Goal: Transaction & Acquisition: Purchase product/service

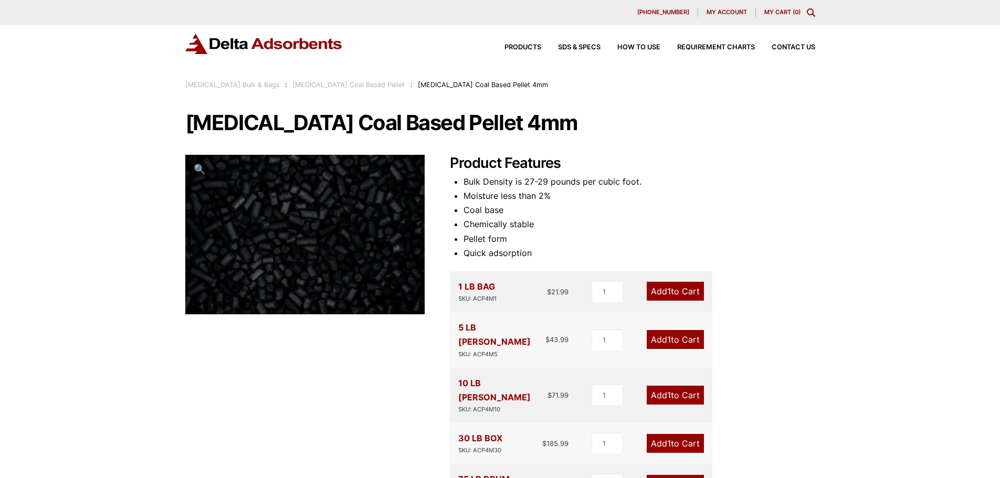
click at [238, 59] on div "Products SDS & SPECS How to Use Requirement Charts Contact Us" at bounding box center [500, 52] width 1000 height 54
click at [528, 55] on div "Products SDS & SPECS How to Use Requirement Charts Contact Us" at bounding box center [500, 52] width 1000 height 54
click at [526, 50] on span "Products" at bounding box center [523, 47] width 37 height 7
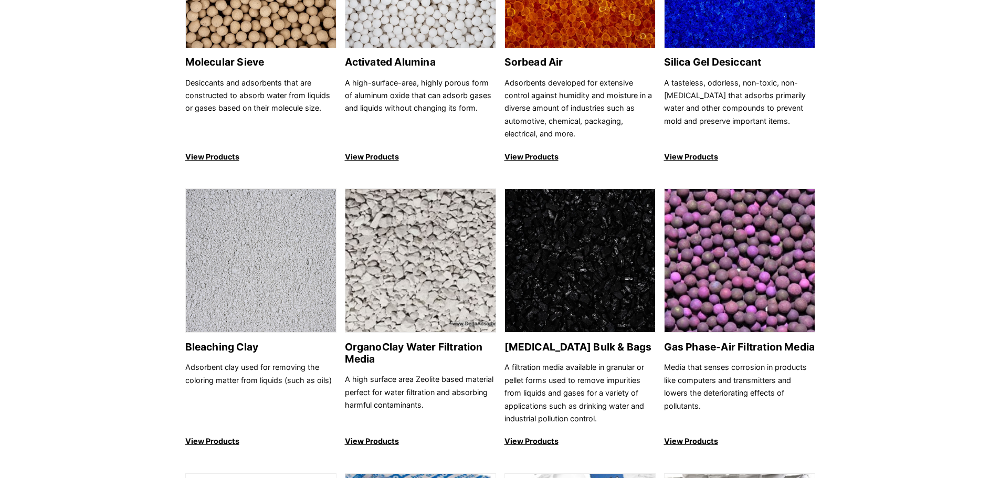
scroll to position [315, 0]
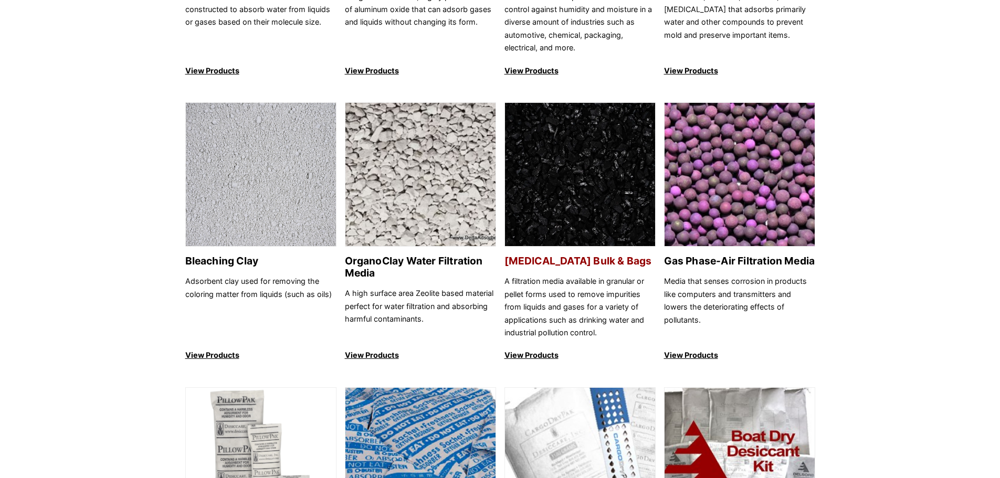
click at [585, 268] on link "Activated Carbon Bulk & Bags A filtration media available in granular or pellet…" at bounding box center [580, 232] width 151 height 260
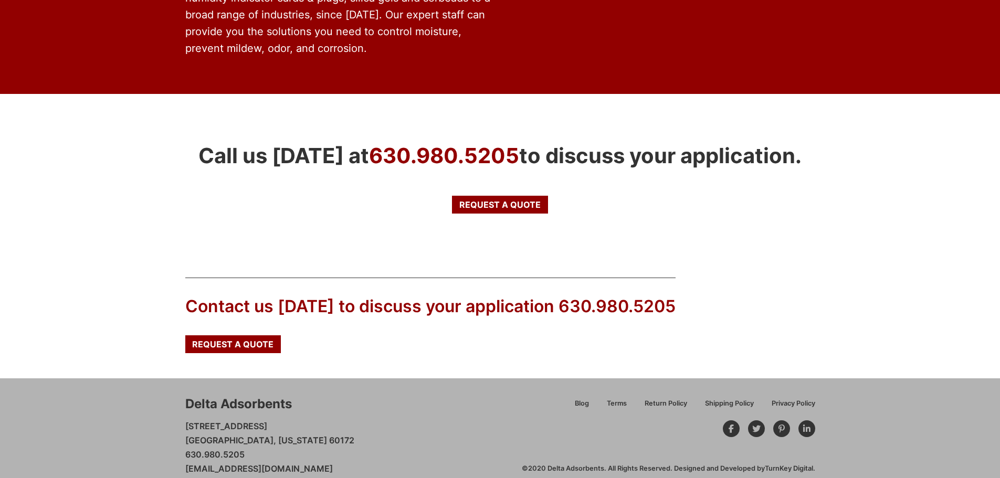
scroll to position [1704, 0]
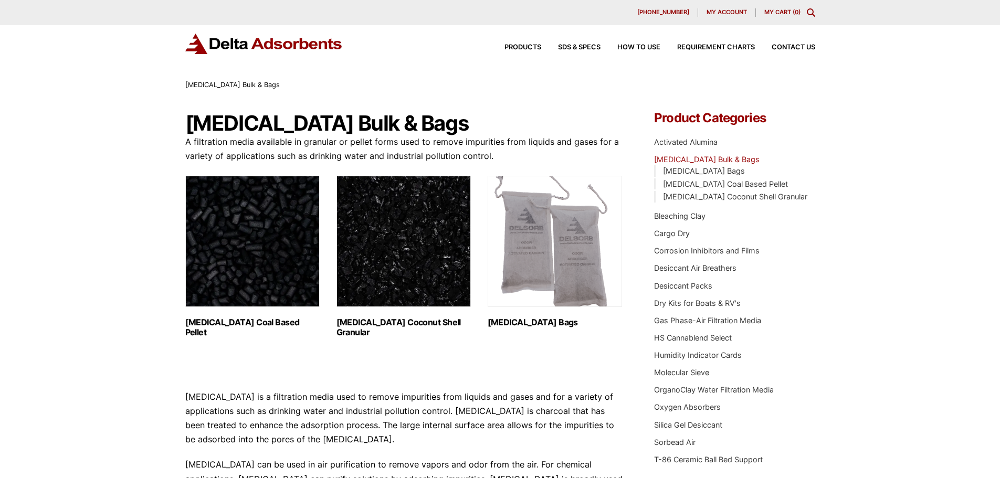
click at [269, 233] on img "Visit product category Activated Carbon Coal Based Pellet" at bounding box center [252, 241] width 134 height 131
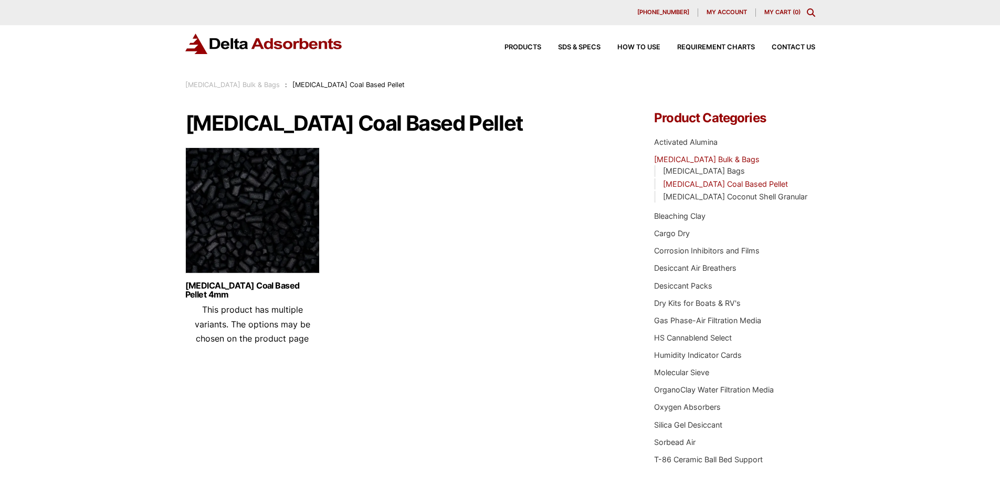
click at [234, 221] on img at bounding box center [252, 213] width 134 height 131
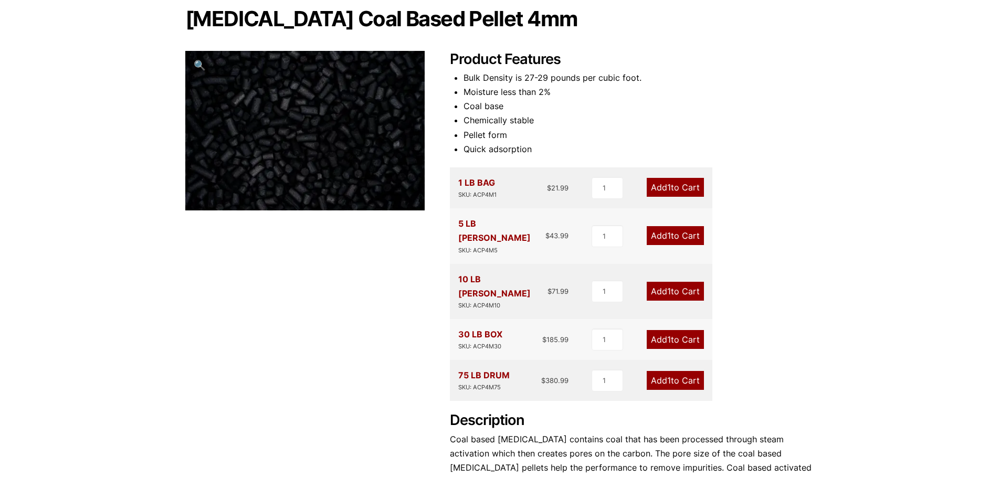
scroll to position [210, 0]
